Goal: Information Seeking & Learning: Learn about a topic

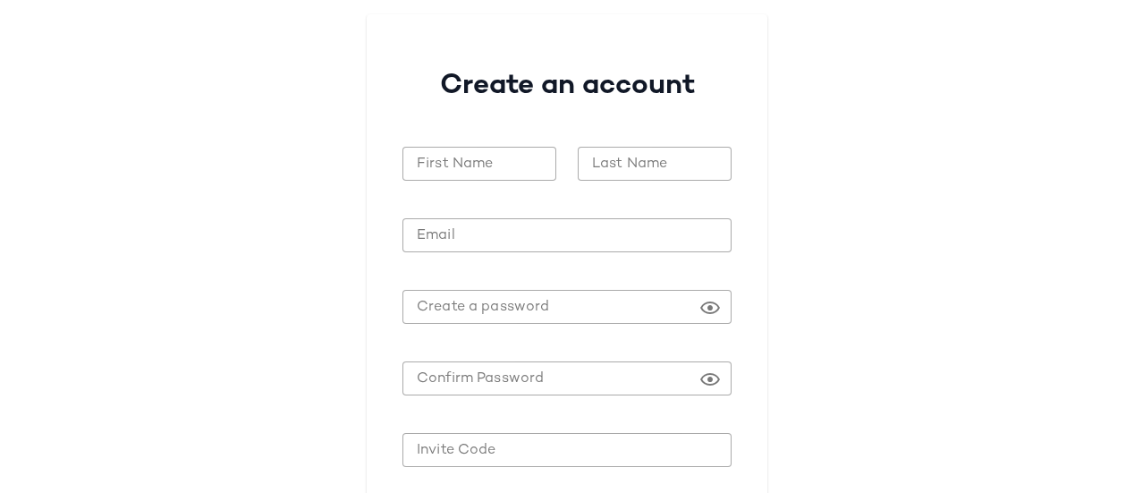
click at [684, 339] on div at bounding box center [567, 337] width 329 height 13
type input "**********"
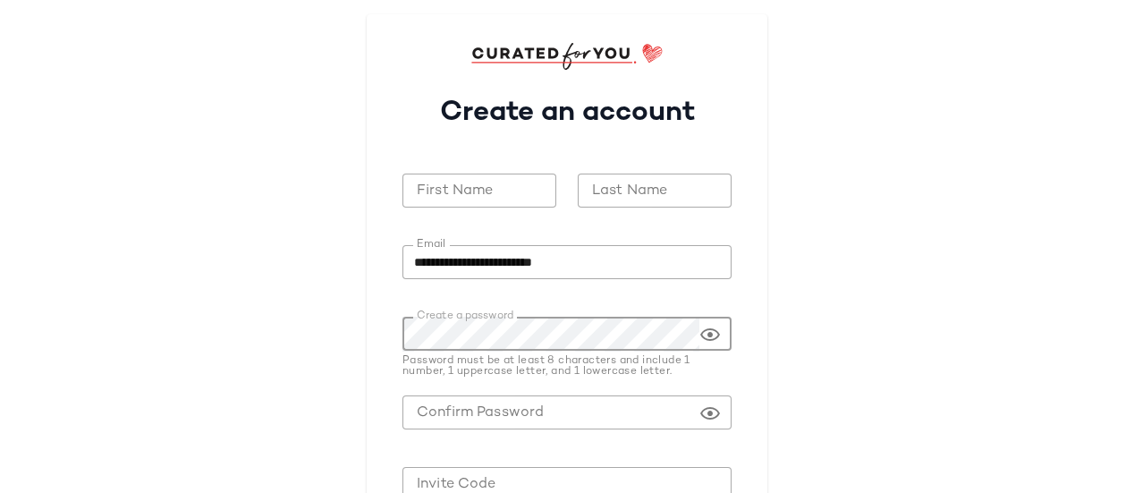
scroll to position [175, 0]
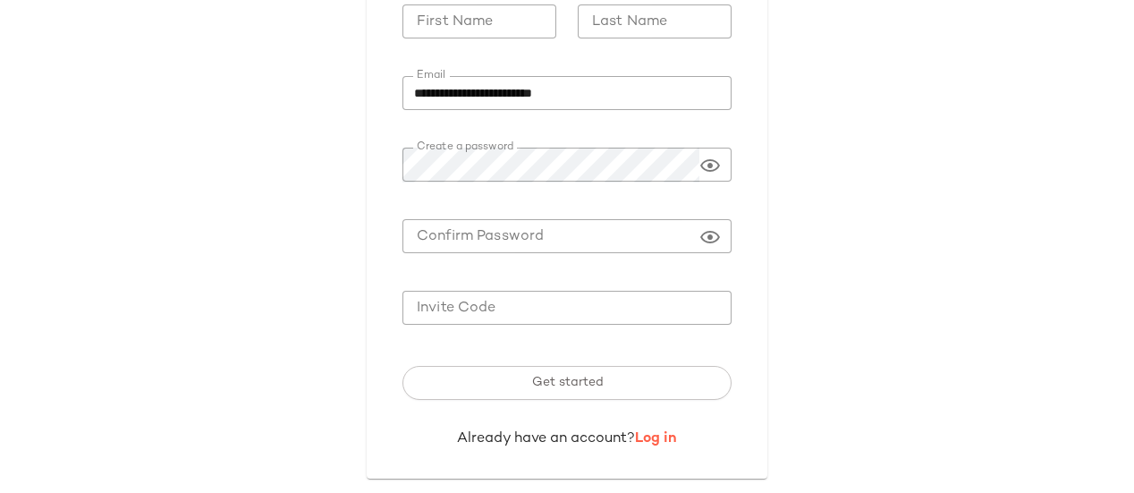
click at [670, 437] on link "Log in" at bounding box center [656, 438] width 42 height 15
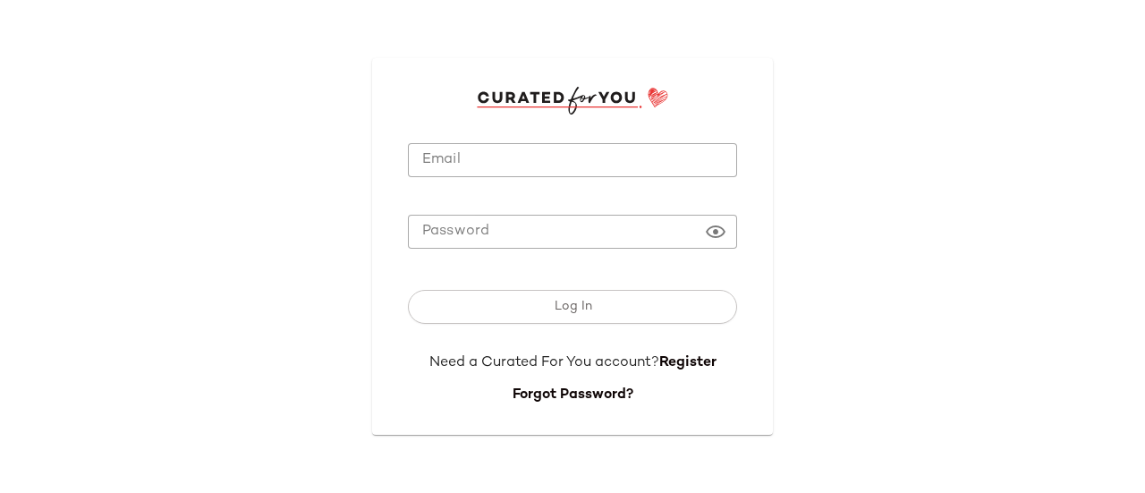
type input "**********"
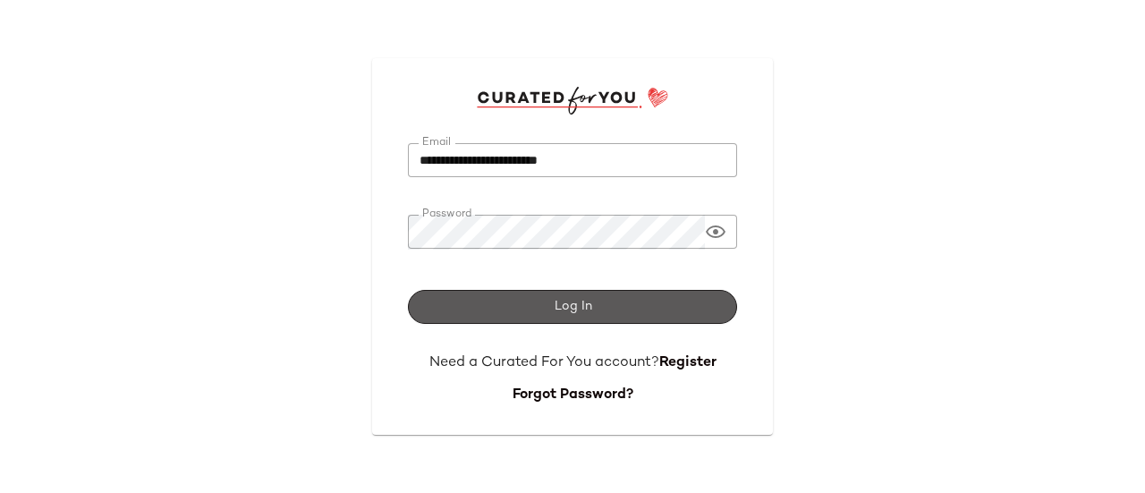
click at [568, 310] on span "Log In" at bounding box center [572, 307] width 38 height 14
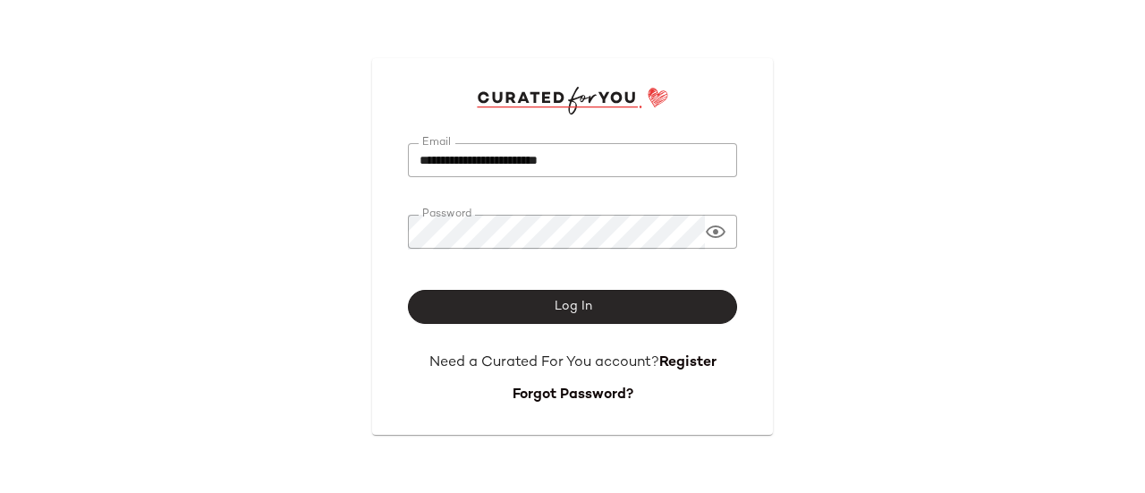
click at [499, 301] on button "Log In" at bounding box center [572, 307] width 329 height 34
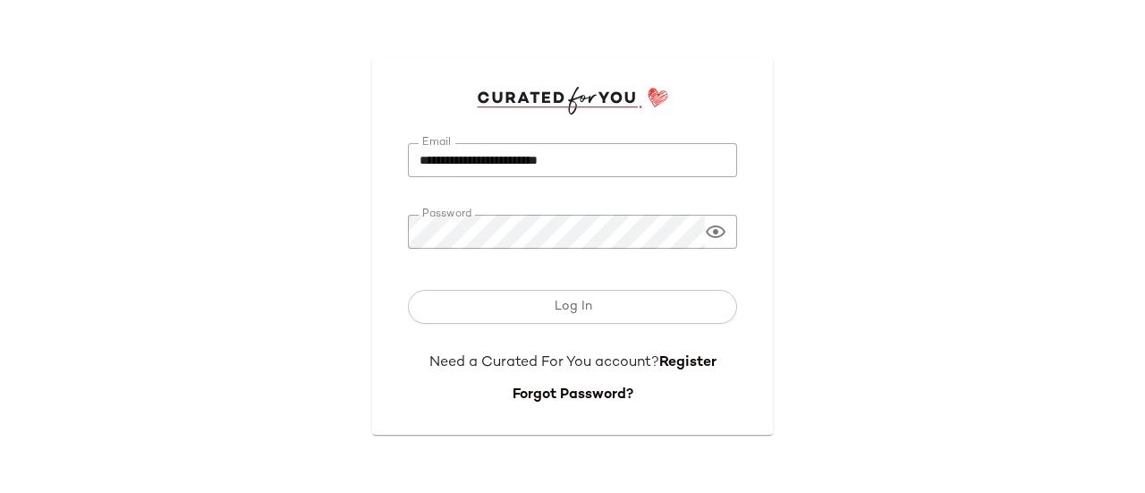
click at [716, 235] on icon at bounding box center [715, 231] width 21 height 21
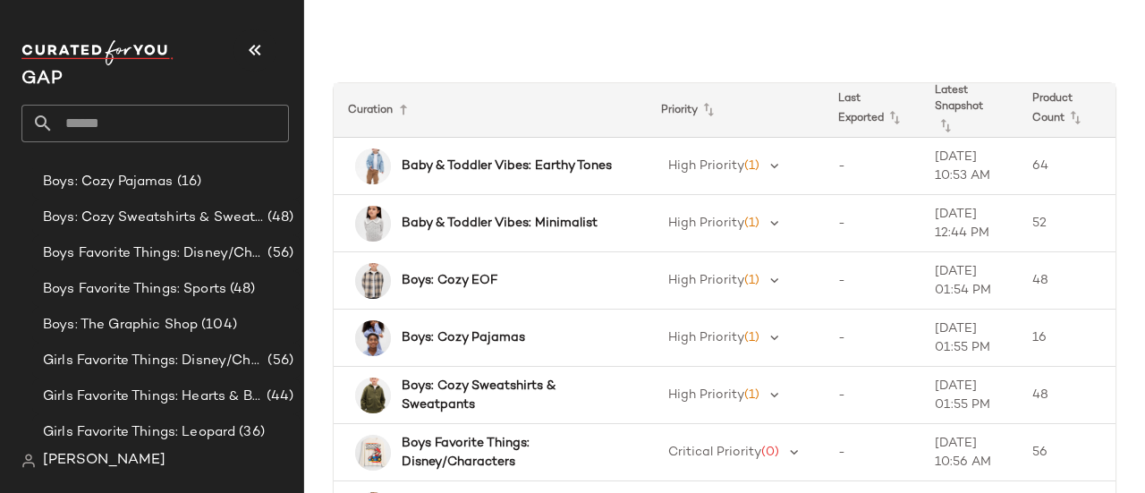
scroll to position [157, 0]
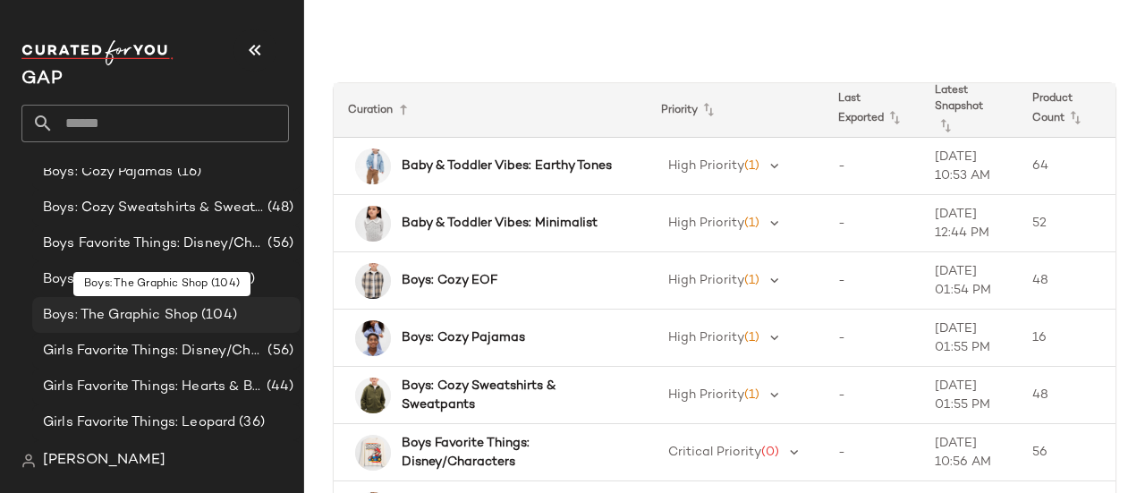
click at [158, 321] on span "Boys: The Graphic Shop" at bounding box center [120, 315] width 155 height 21
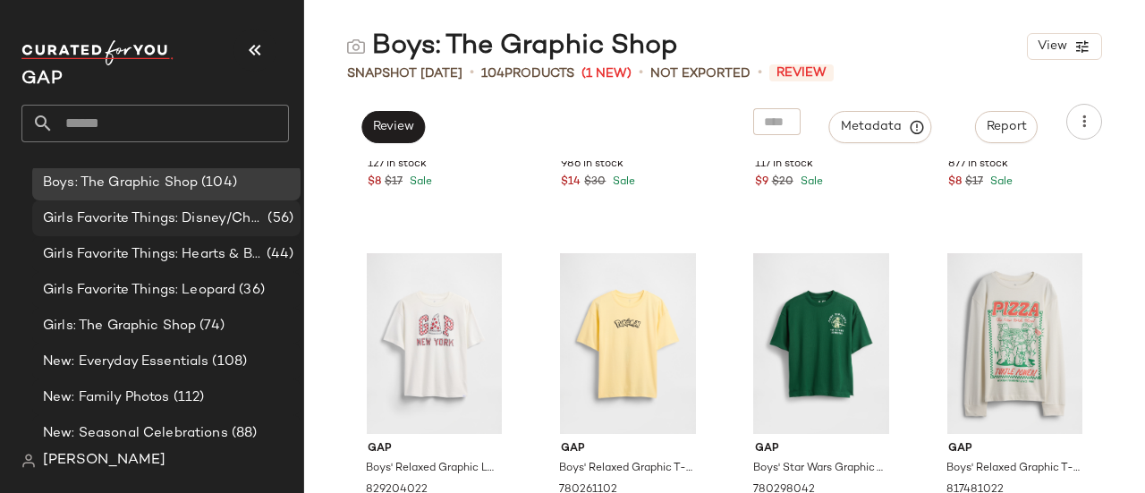
scroll to position [304, 0]
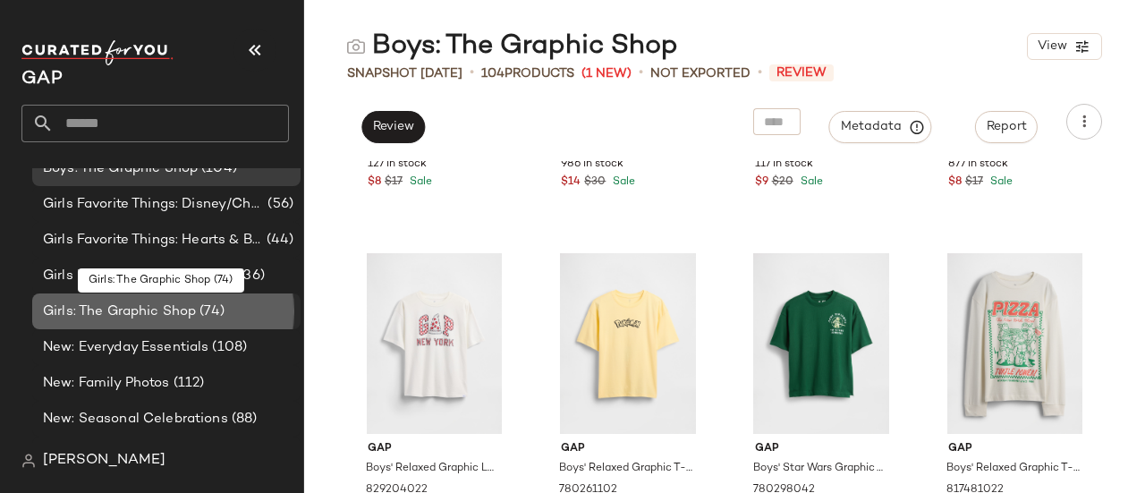
click at [98, 321] on span "Girls: The Graphic Shop" at bounding box center [119, 311] width 153 height 21
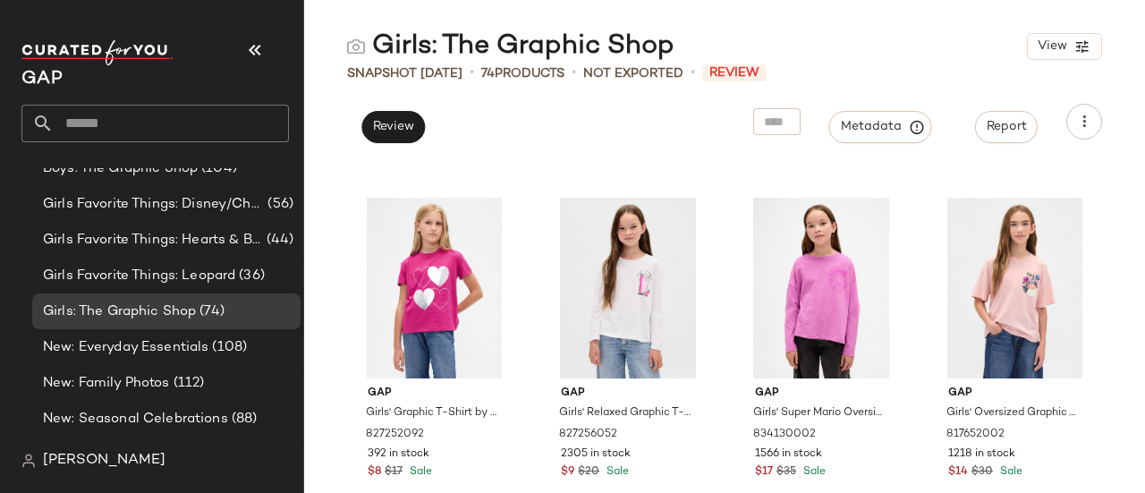
scroll to position [1401, 0]
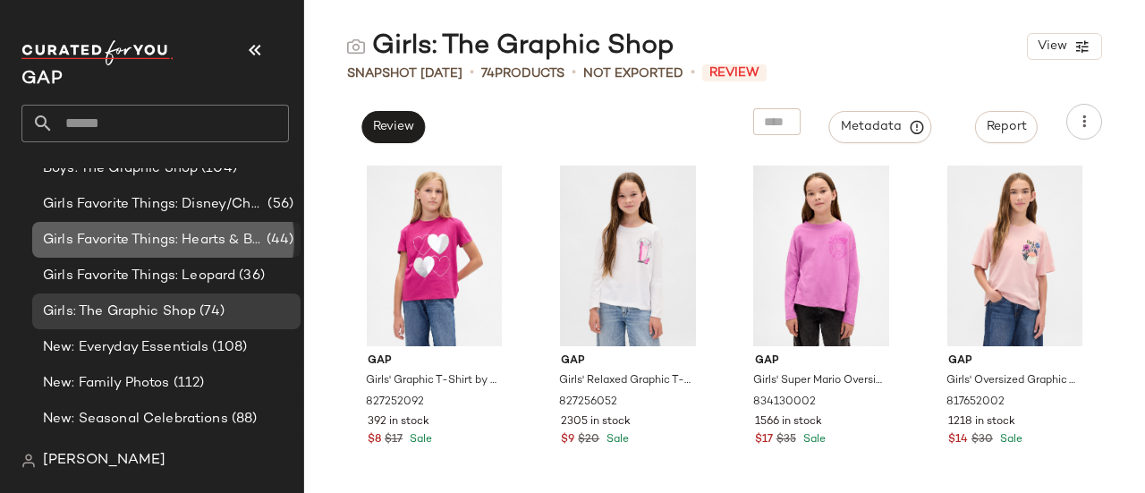
click at [149, 243] on span "Girls Favorite Things: Hearts & Bows" at bounding box center [153, 240] width 220 height 21
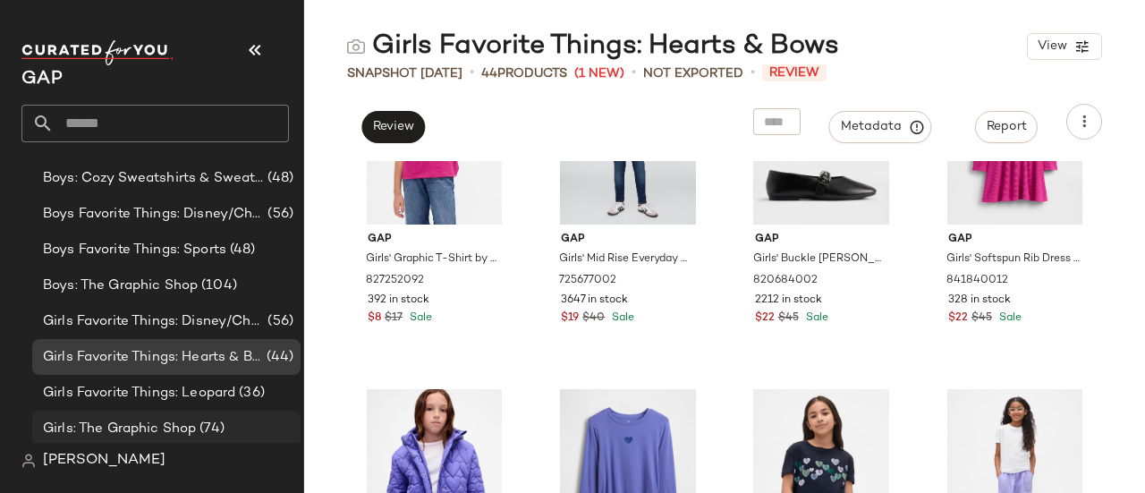
scroll to position [151, 0]
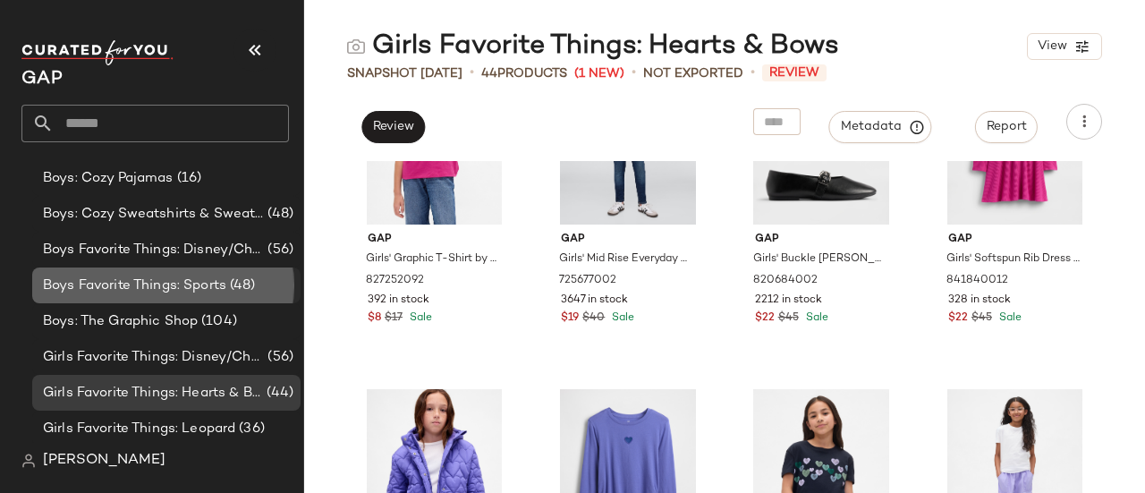
click at [134, 287] on span "Boys Favorite Things: Sports" at bounding box center [134, 286] width 183 height 21
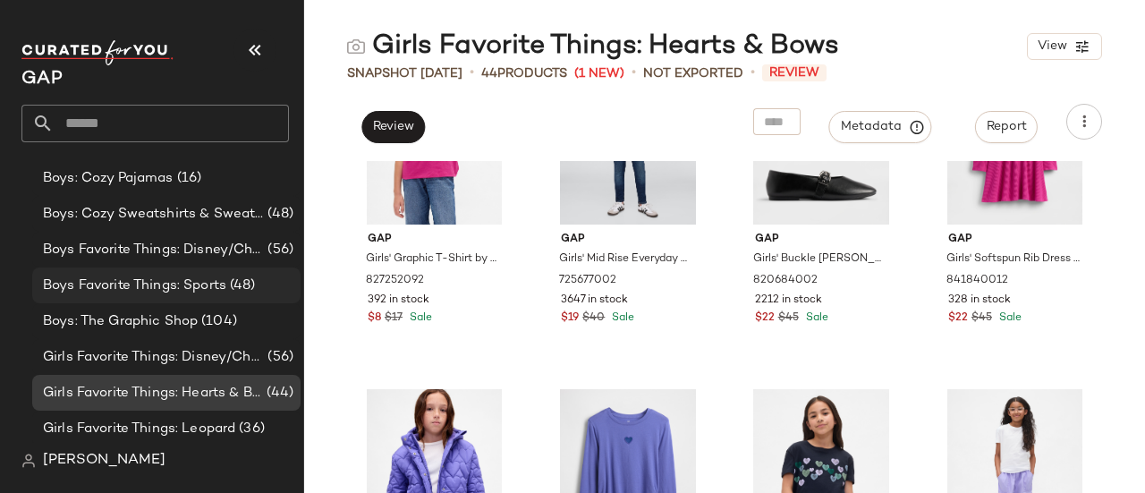
click at [210, 286] on span "Boys Favorite Things: Sports" at bounding box center [134, 286] width 183 height 21
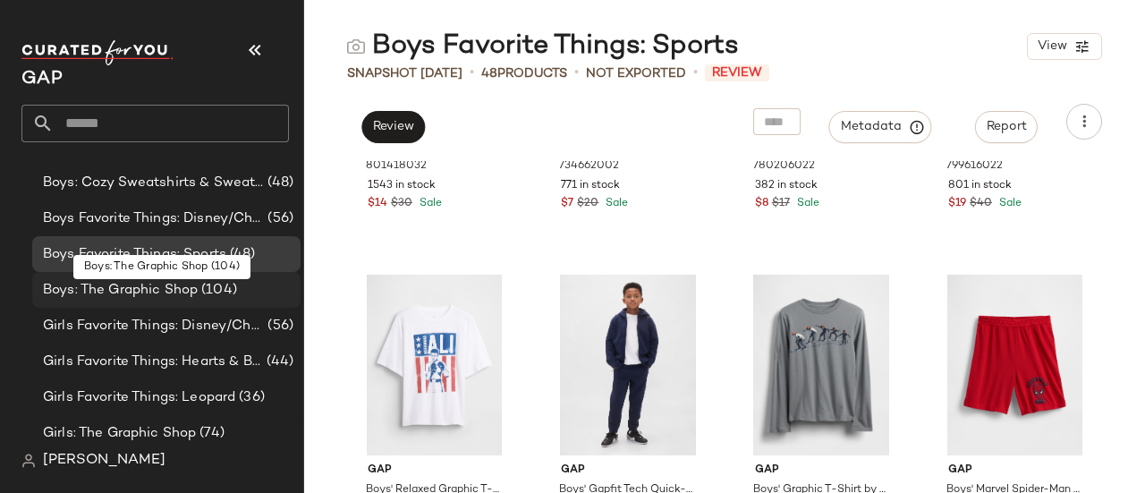
scroll to position [183, 0]
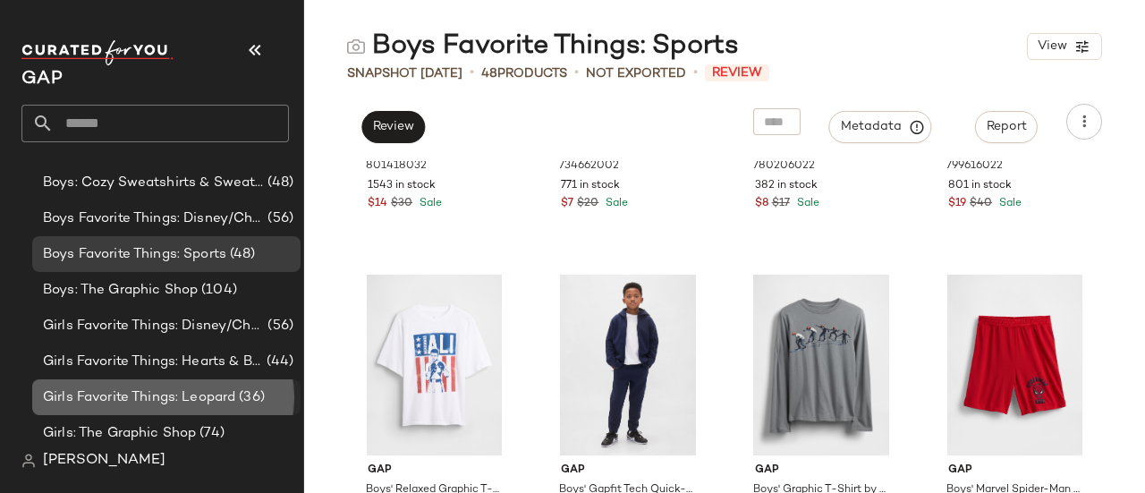
click at [181, 395] on span "Girls Favorite Things: Leopard" at bounding box center [139, 397] width 192 height 21
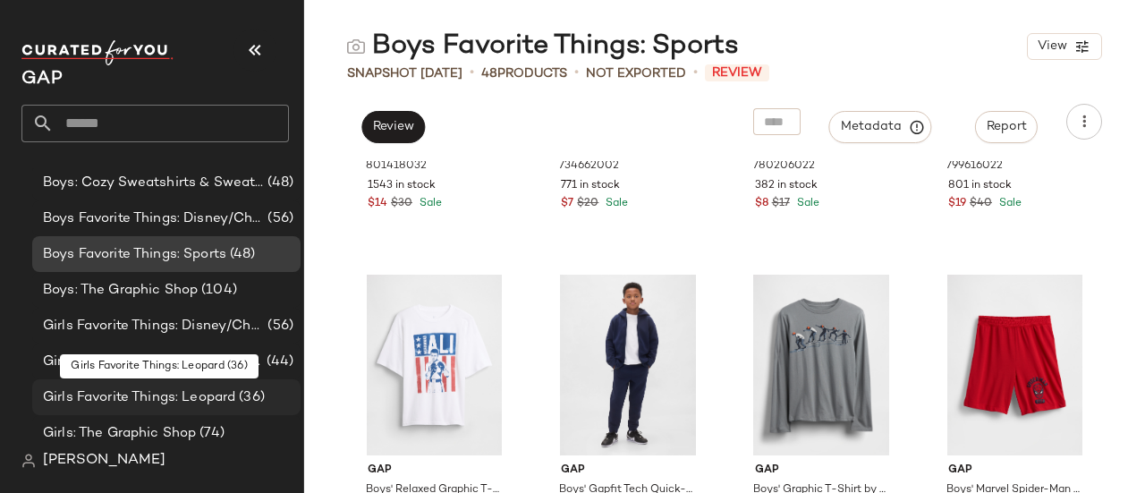
click at [181, 395] on span "Girls Favorite Things: Leopard" at bounding box center [139, 397] width 192 height 21
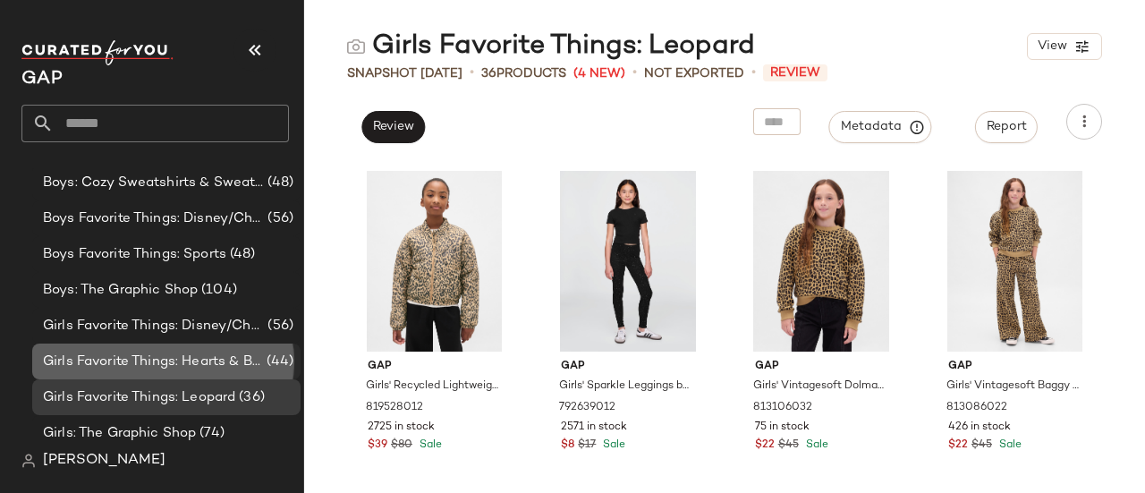
click at [166, 369] on span "Girls Favorite Things: Hearts & Bows" at bounding box center [153, 362] width 220 height 21
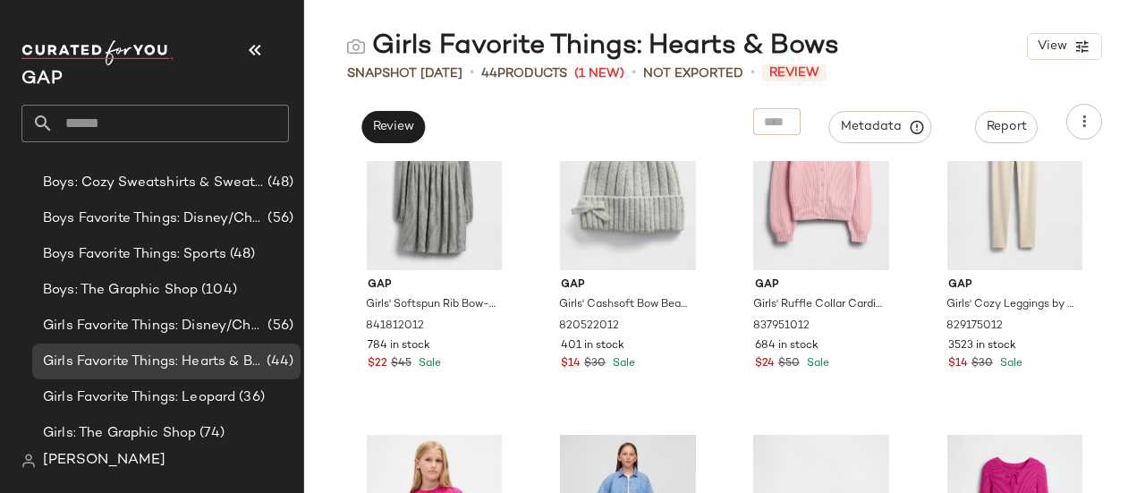
scroll to position [1380, 0]
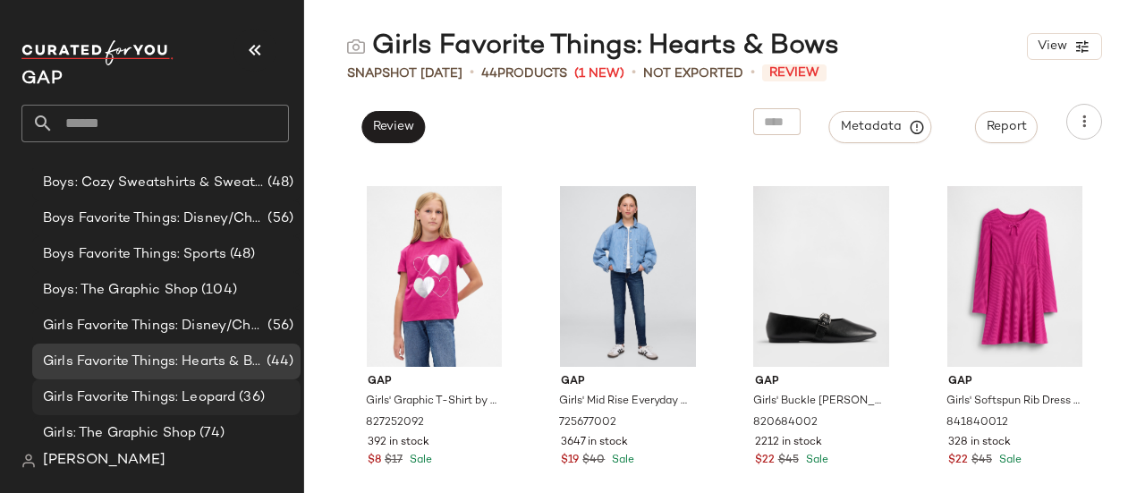
click at [200, 398] on span "Girls Favorite Things: Leopard" at bounding box center [139, 397] width 192 height 21
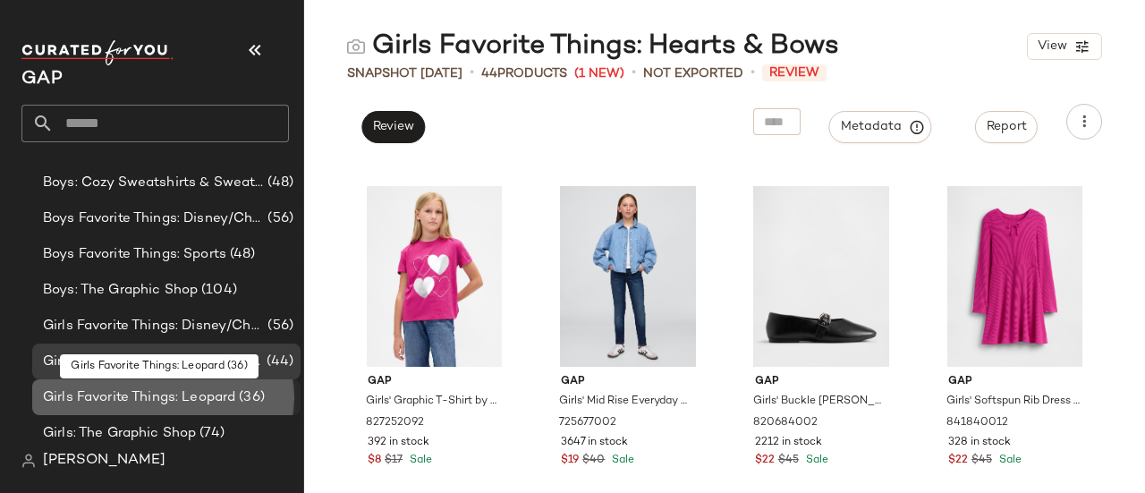
click at [200, 398] on span "Girls Favorite Things: Leopard" at bounding box center [139, 397] width 192 height 21
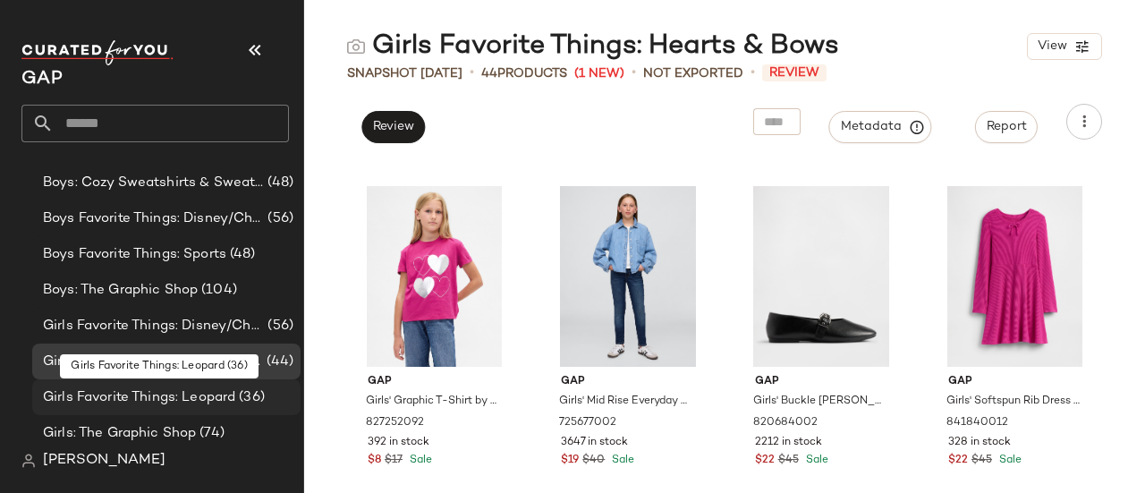
click at [123, 398] on span "Girls Favorite Things: Leopard" at bounding box center [139, 397] width 192 height 21
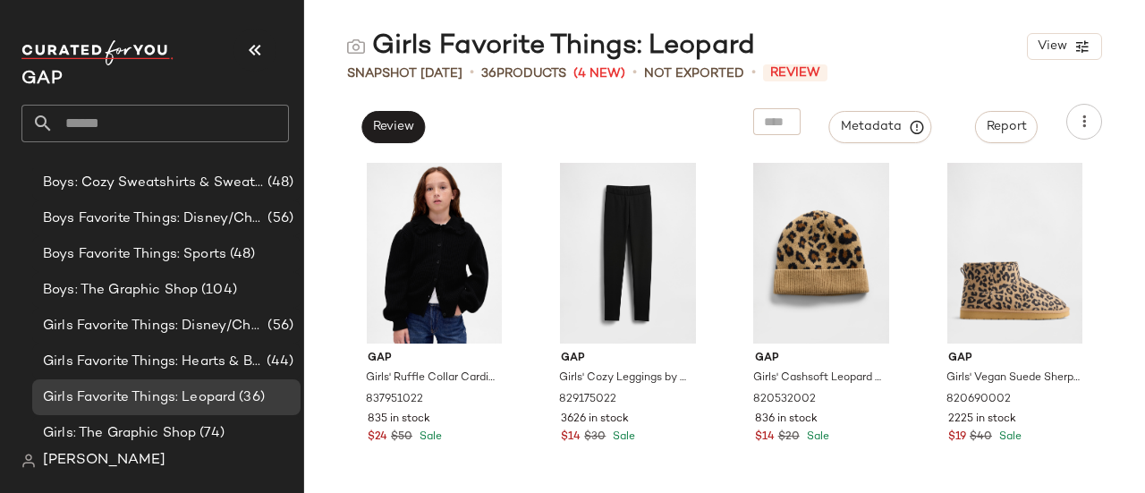
scroll to position [1754, 0]
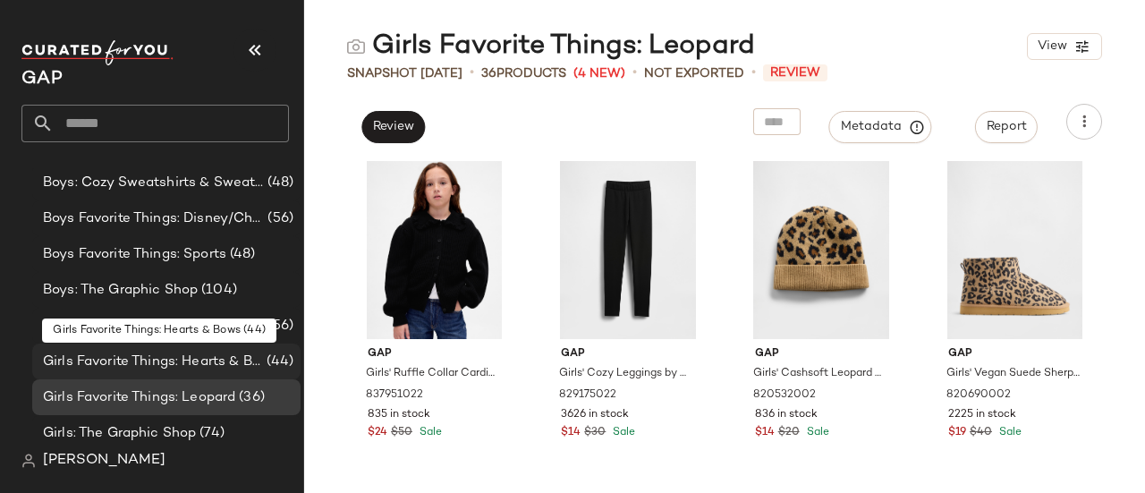
click at [174, 362] on span "Girls Favorite Things: Hearts & Bows" at bounding box center [153, 362] width 220 height 21
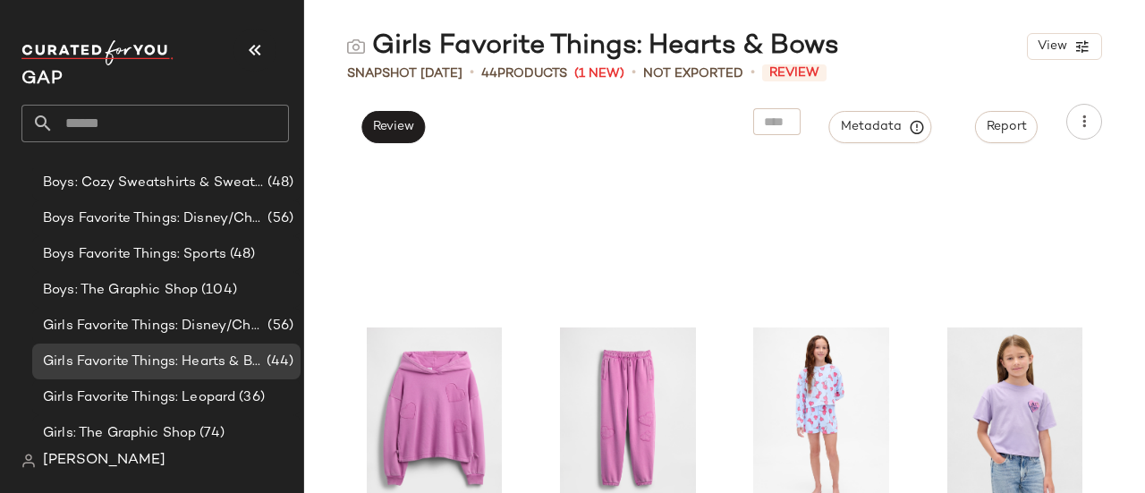
scroll to position [2315, 0]
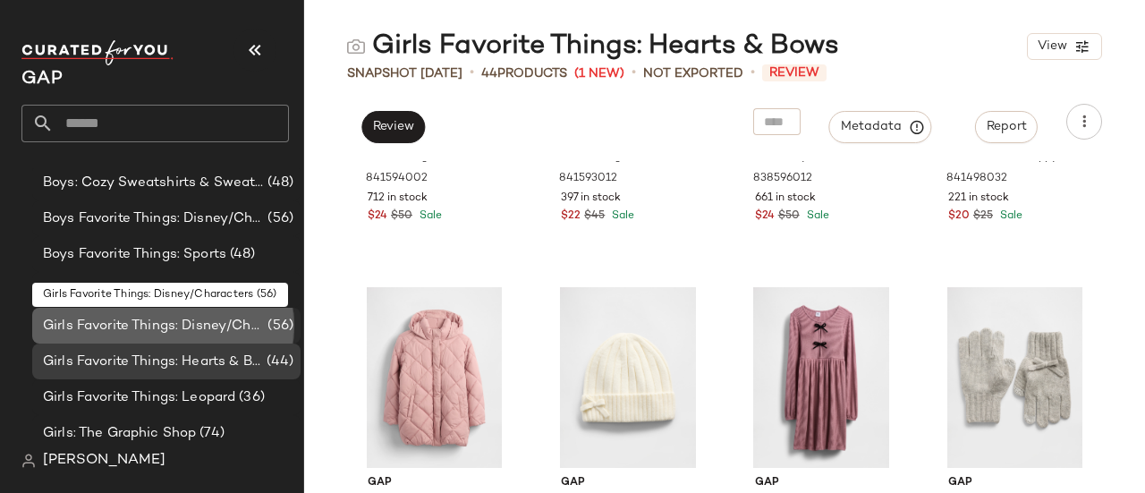
click at [136, 327] on span "Girls Favorite Things: Disney/Characters" at bounding box center [153, 326] width 221 height 21
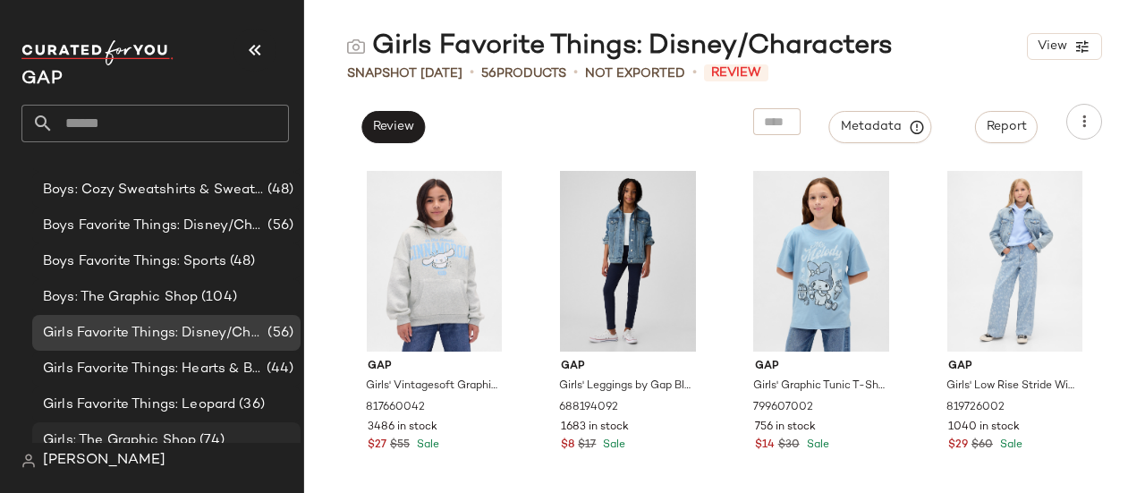
scroll to position [170, 0]
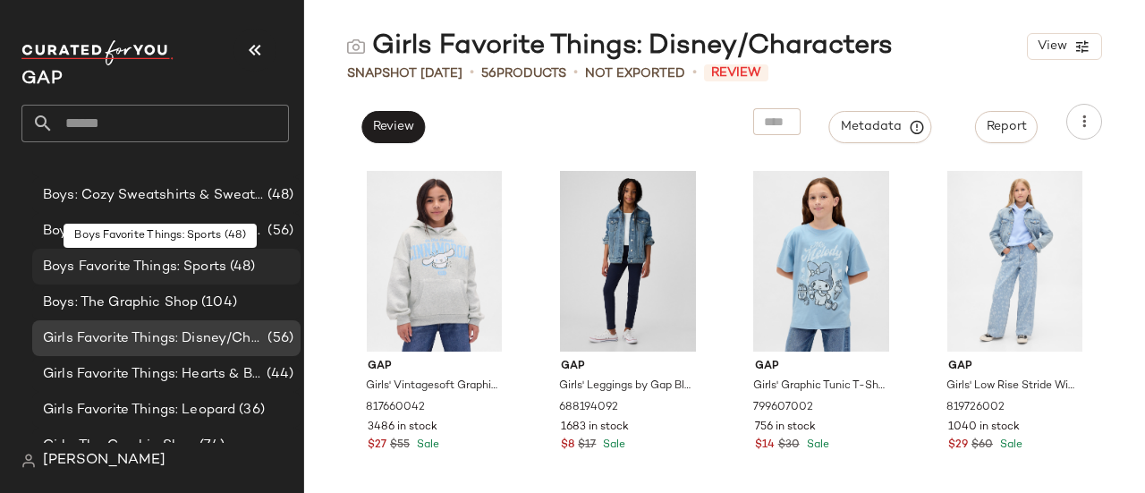
click at [144, 257] on span "Boys Favorite Things: Sports" at bounding box center [134, 267] width 183 height 21
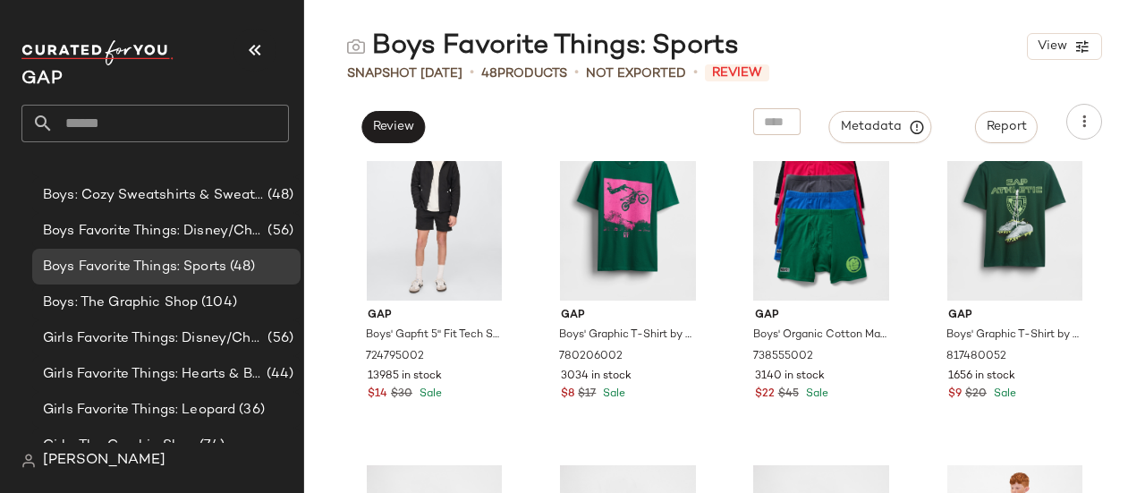
scroll to position [1448, 0]
